Goal: Transaction & Acquisition: Purchase product/service

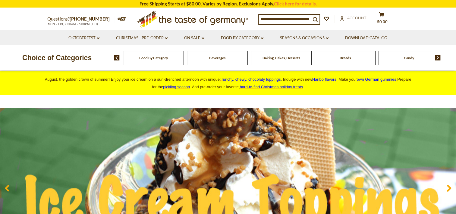
click at [413, 60] on span "Candy" at bounding box center [409, 57] width 10 height 5
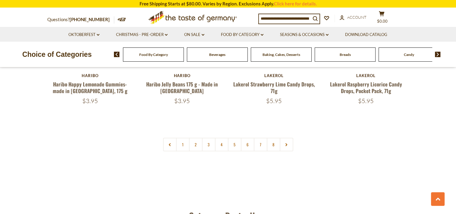
scroll to position [1478, 0]
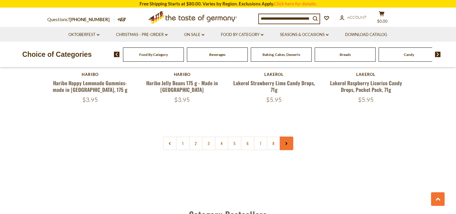
click at [285, 136] on link at bounding box center [287, 143] width 14 height 14
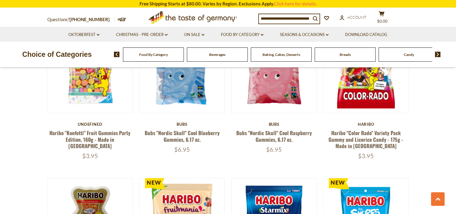
scroll to position [845, 0]
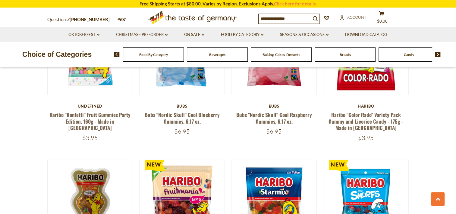
click at [276, 16] on input at bounding box center [285, 18] width 52 height 8
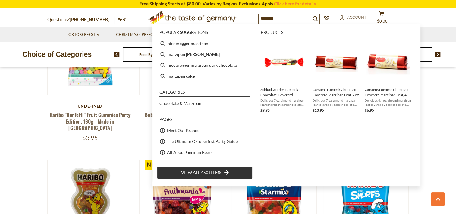
type input "********"
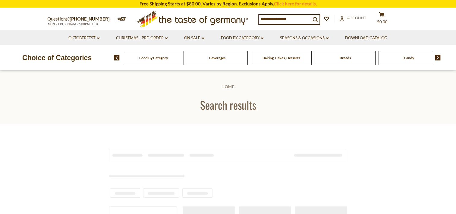
type input "********"
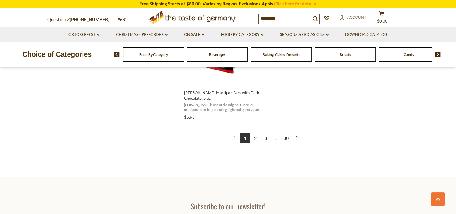
scroll to position [1116, 0]
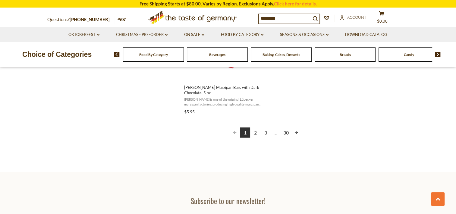
click at [257, 130] on link "2" at bounding box center [255, 132] width 10 height 10
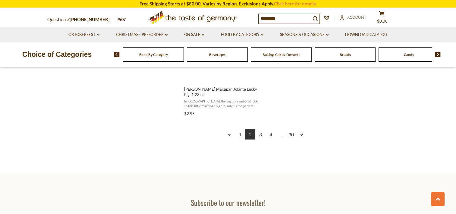
scroll to position [1146, 0]
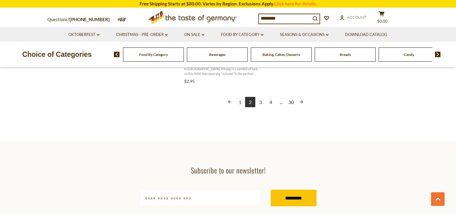
click at [262, 97] on link "3" at bounding box center [260, 102] width 10 height 10
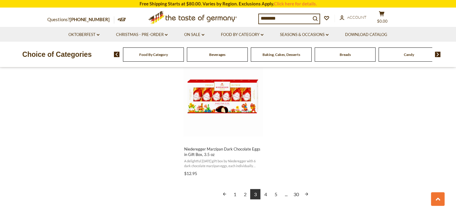
scroll to position [1056, 0]
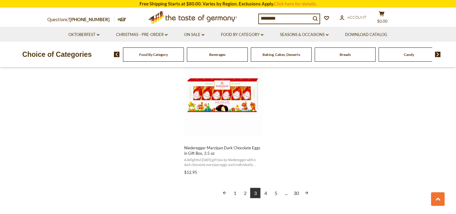
click at [266, 193] on link "4" at bounding box center [266, 192] width 10 height 10
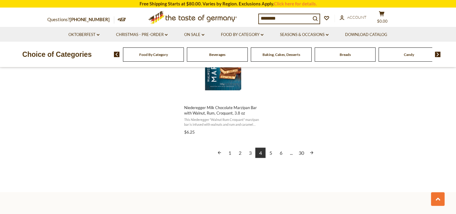
scroll to position [1116, 0]
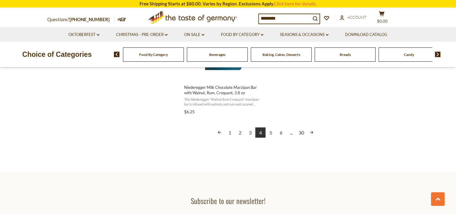
click at [271, 132] on link "5" at bounding box center [271, 132] width 10 height 10
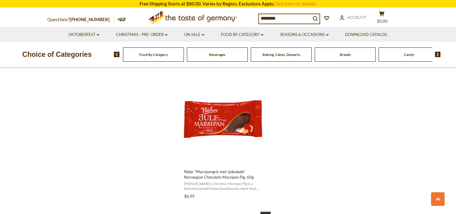
scroll to position [1086, 0]
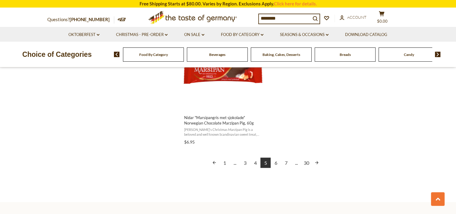
click at [317, 162] on link "Next page" at bounding box center [317, 162] width 10 height 10
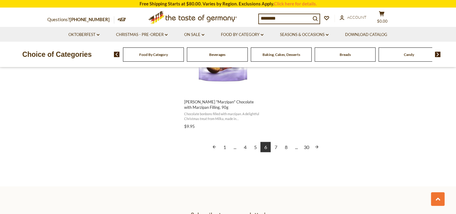
scroll to position [1116, 0]
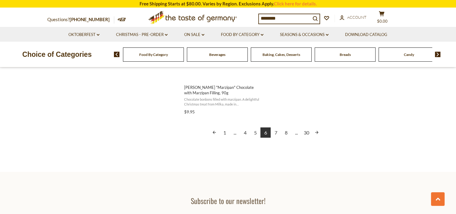
click at [318, 133] on link "Next page" at bounding box center [317, 132] width 10 height 10
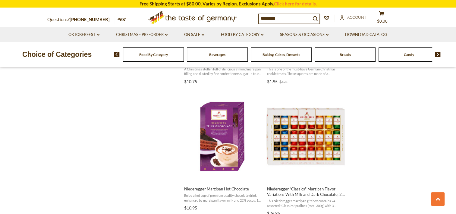
scroll to position [633, 0]
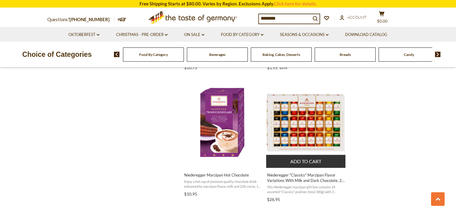
click at [314, 177] on span "Niederegger "Classics" Marzipan Flavor Variations With Milk and Dark Chocolate,…" at bounding box center [306, 177] width 78 height 11
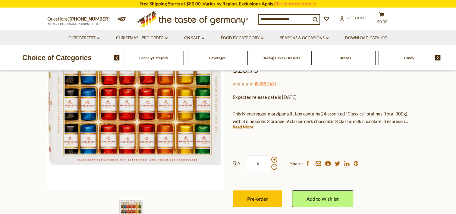
scroll to position [90, 0]
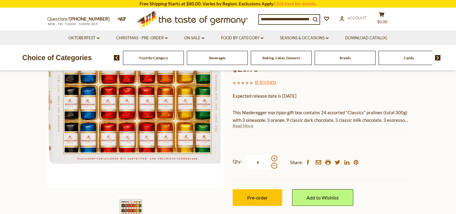
click at [245, 126] on link "Read More" at bounding box center [243, 125] width 21 height 6
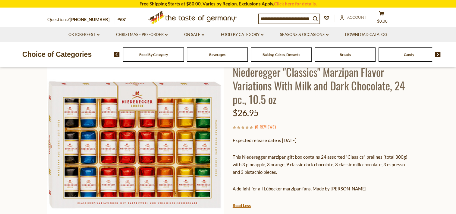
scroll to position [30, 0]
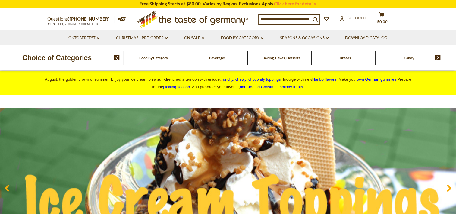
click at [439, 59] on img at bounding box center [438, 57] width 6 height 5
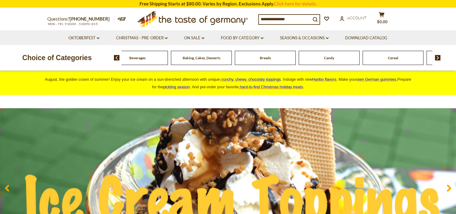
click at [439, 59] on img at bounding box center [438, 57] width 6 height 5
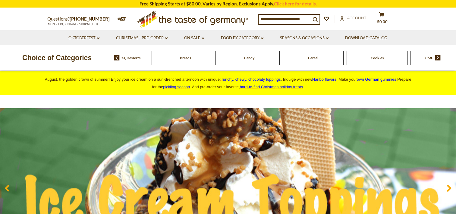
click at [439, 59] on img at bounding box center [438, 57] width 6 height 5
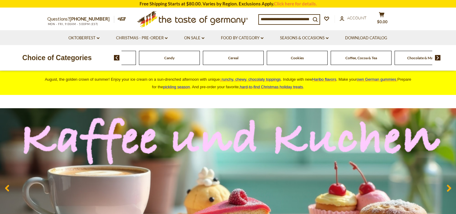
click at [439, 59] on img at bounding box center [438, 57] width 6 height 5
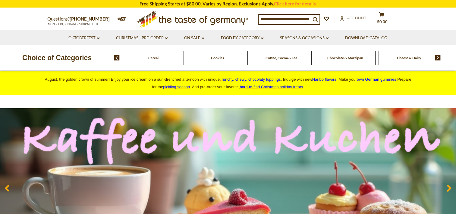
click at [439, 58] on img at bounding box center [438, 57] width 6 height 5
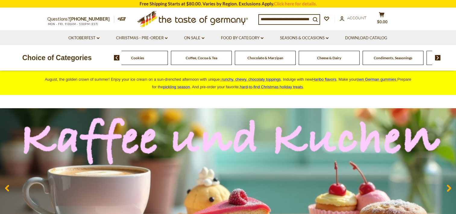
click at [439, 58] on img at bounding box center [438, 57] width 6 height 5
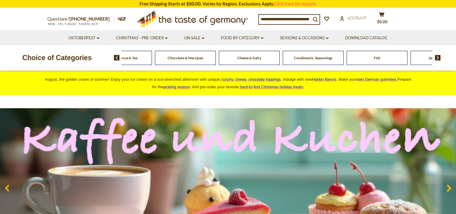
click at [439, 57] on img at bounding box center [438, 57] width 6 height 5
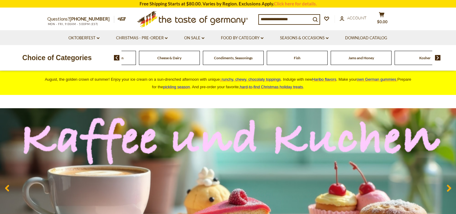
click at [439, 57] on img at bounding box center [438, 57] width 6 height 5
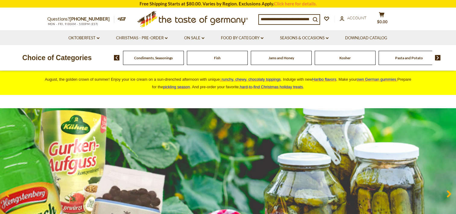
click at [413, 56] on span "Pasta and Potato" at bounding box center [409, 57] width 28 height 5
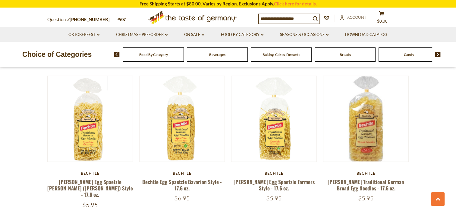
scroll to position [1206, 0]
